Goal: Task Accomplishment & Management: Manage account settings

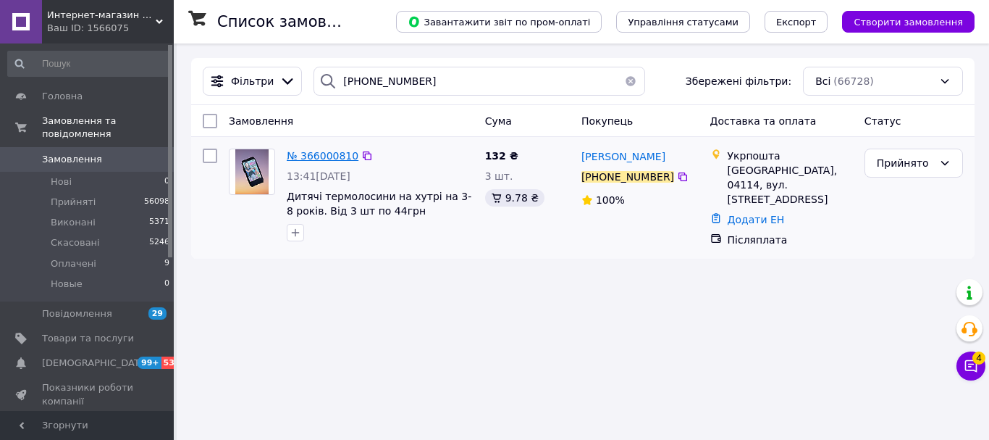
type input "[PHONE_NUMBER]"
click at [331, 153] on span "№ 366000810" at bounding box center [323, 156] width 72 height 12
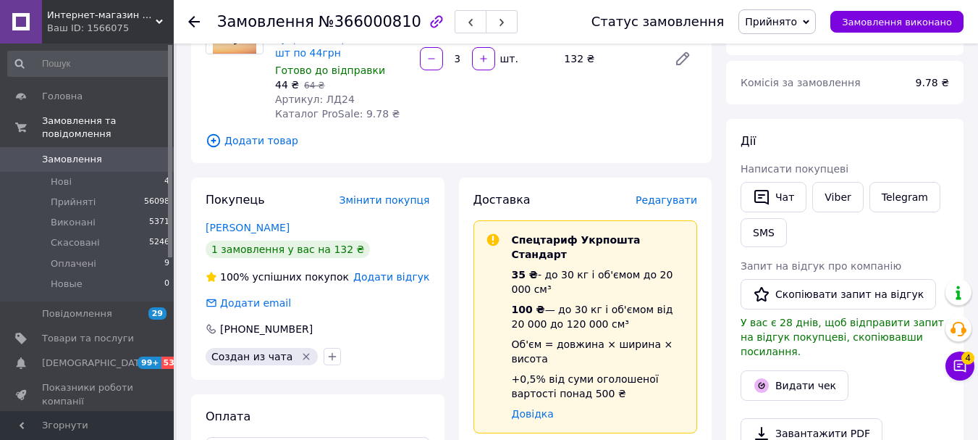
scroll to position [20, 0]
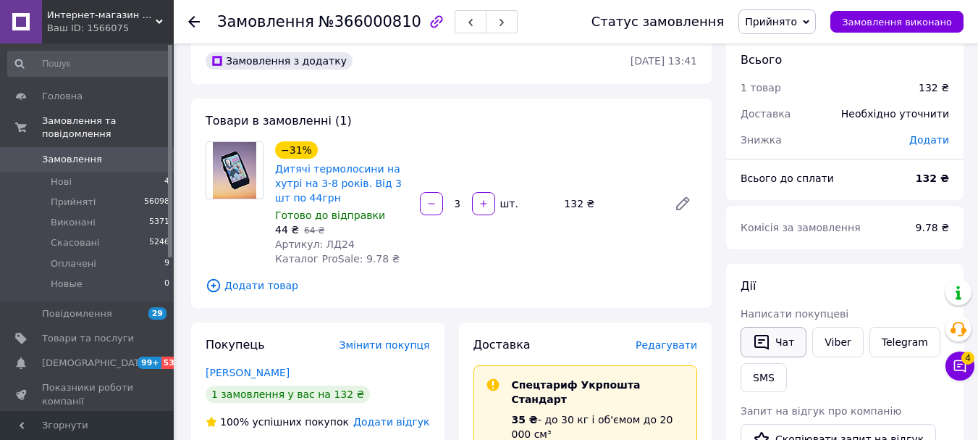
click at [784, 335] on button "Чат" at bounding box center [774, 342] width 66 height 30
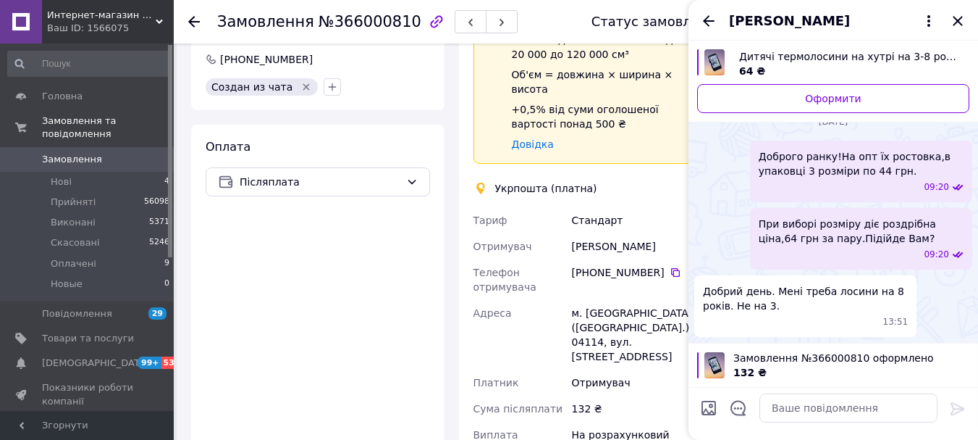
scroll to position [362, 0]
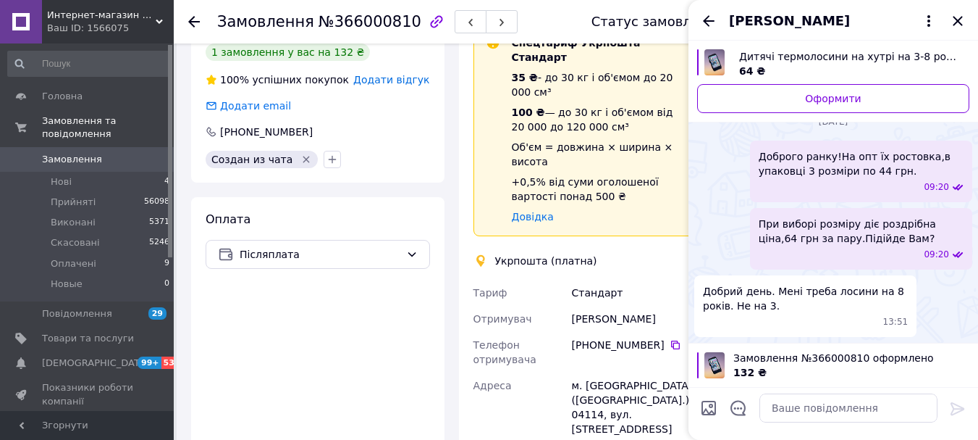
click at [197, 24] on icon at bounding box center [194, 22] width 12 height 12
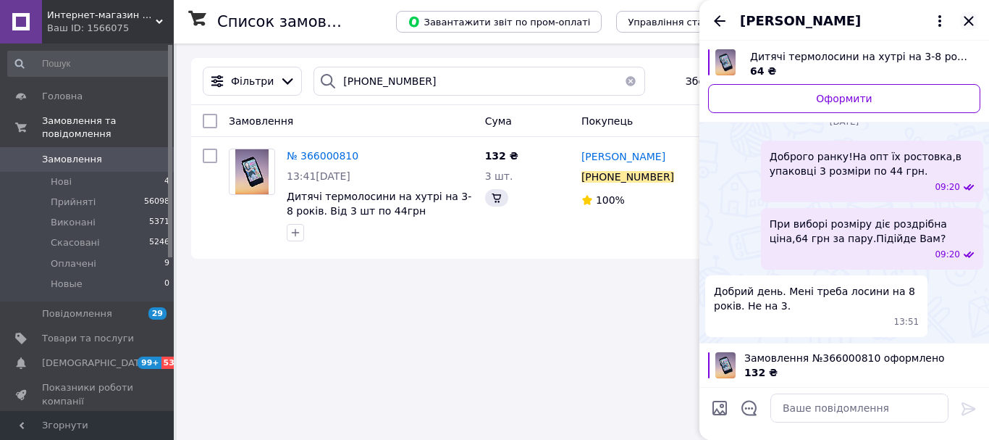
click at [965, 22] on icon "Закрити" at bounding box center [968, 20] width 17 height 17
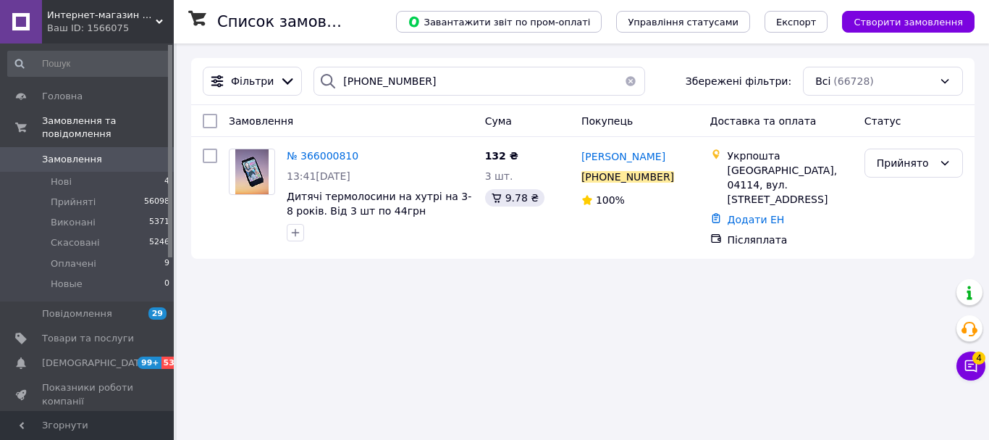
click at [621, 84] on button "button" at bounding box center [630, 81] width 29 height 29
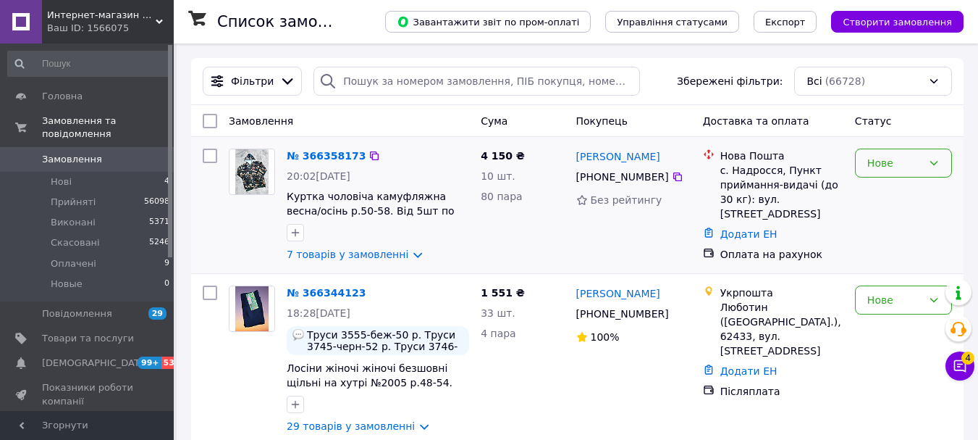
click at [923, 168] on div "Нове" at bounding box center [903, 162] width 97 height 29
click at [910, 186] on li "Прийнято" at bounding box center [904, 195] width 96 height 26
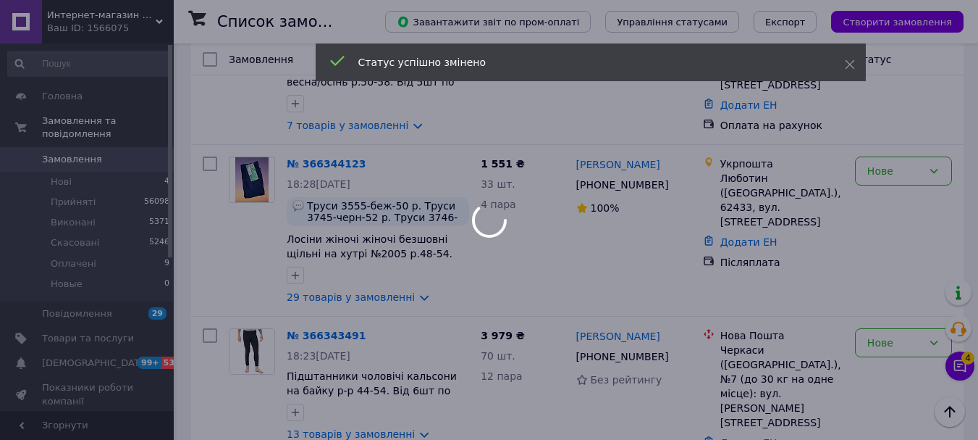
scroll to position [145, 0]
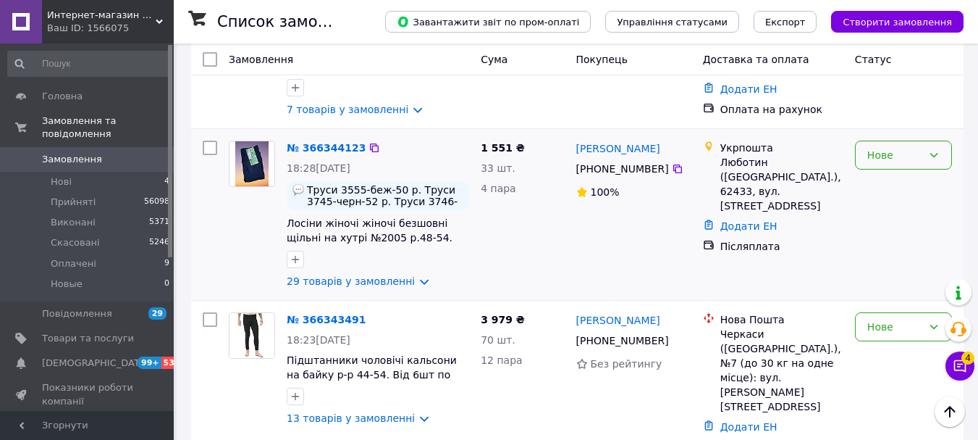
click at [897, 165] on div "Нове" at bounding box center [903, 154] width 97 height 29
click at [891, 179] on li "Прийнято" at bounding box center [904, 187] width 96 height 26
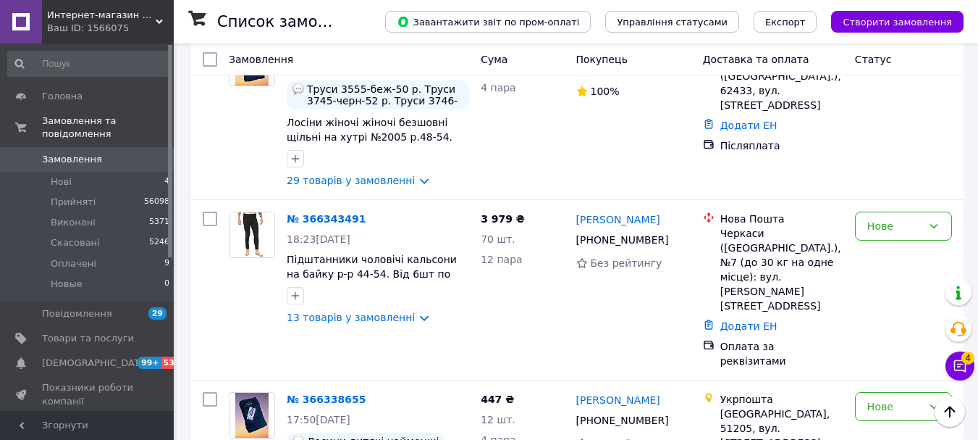
scroll to position [290, 0]
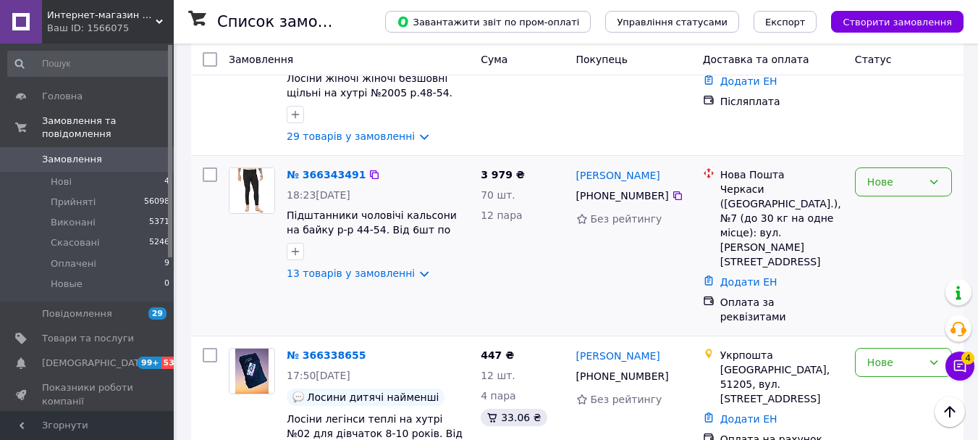
click at [887, 190] on div "Нове" at bounding box center [895, 182] width 55 height 16
click at [884, 203] on li "Прийнято" at bounding box center [904, 214] width 96 height 26
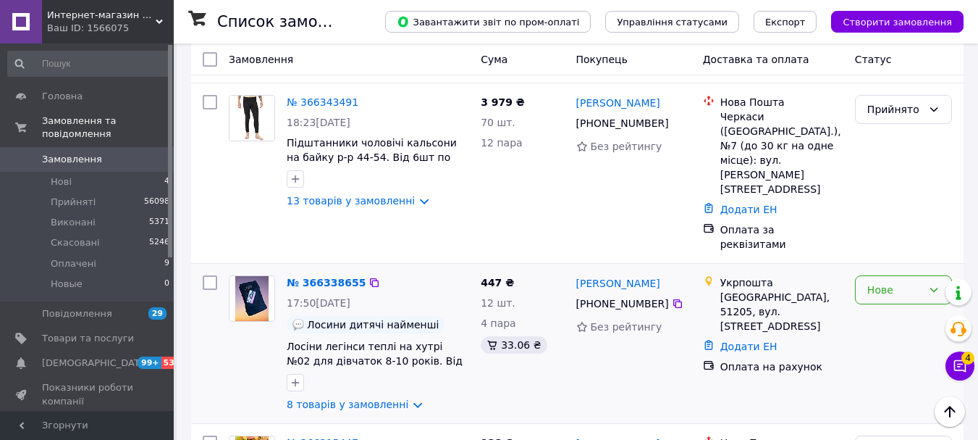
click at [882, 282] on div "Нове" at bounding box center [895, 290] width 55 height 16
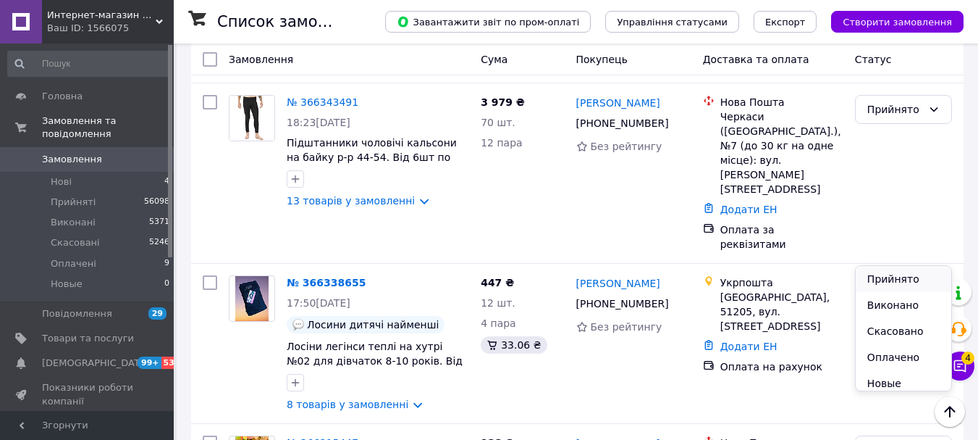
click at [879, 270] on li "Прийнято" at bounding box center [904, 279] width 96 height 26
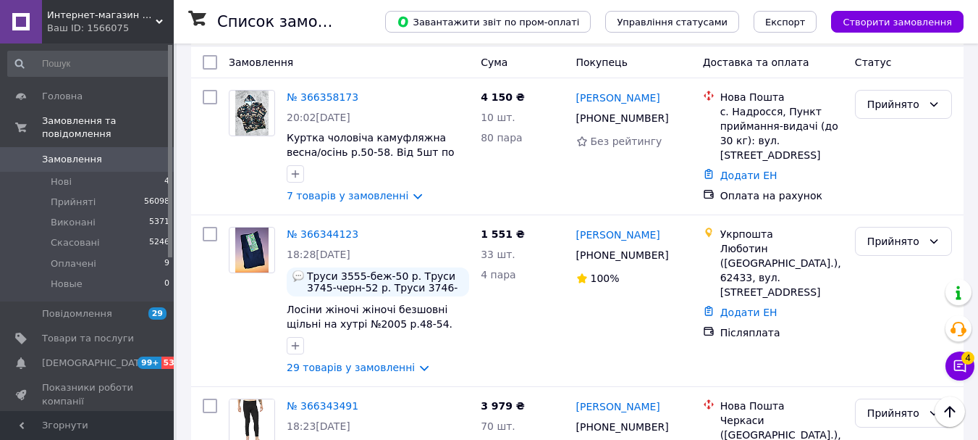
scroll to position [0, 0]
